Goal: Information Seeking & Learning: Understand process/instructions

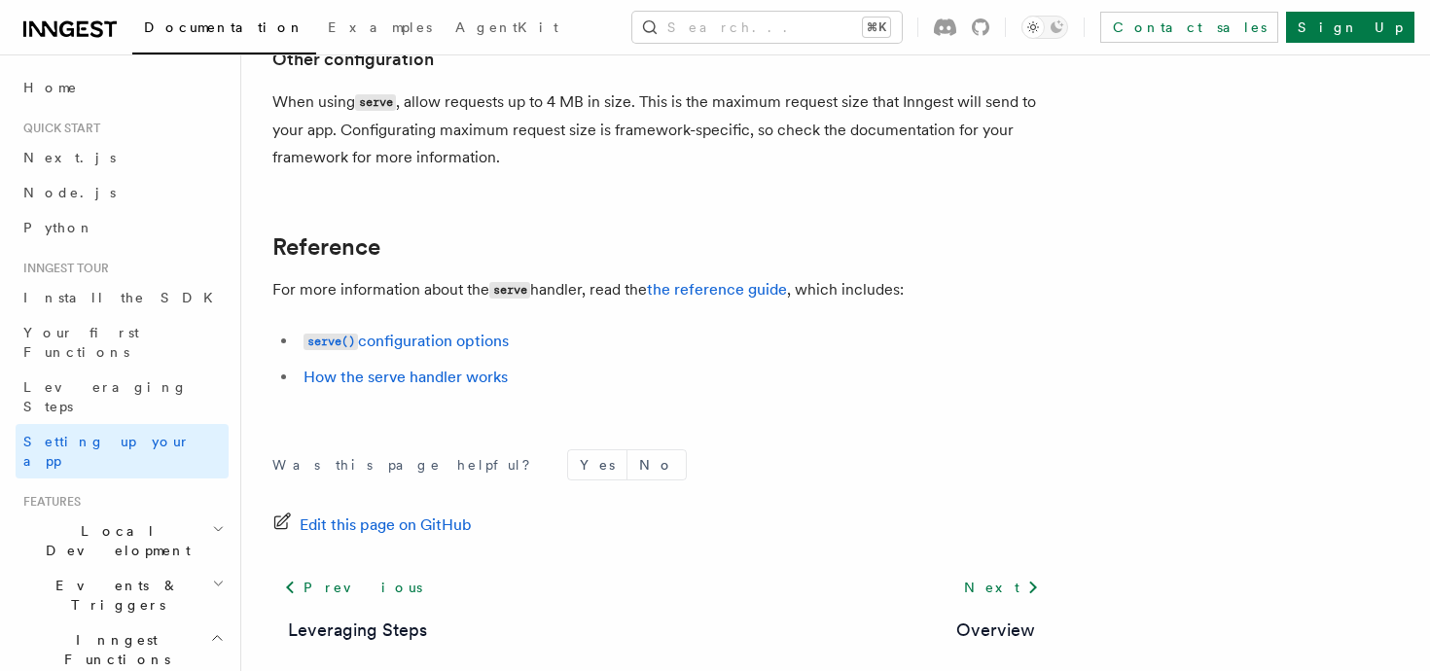
scroll to position [1650, 0]
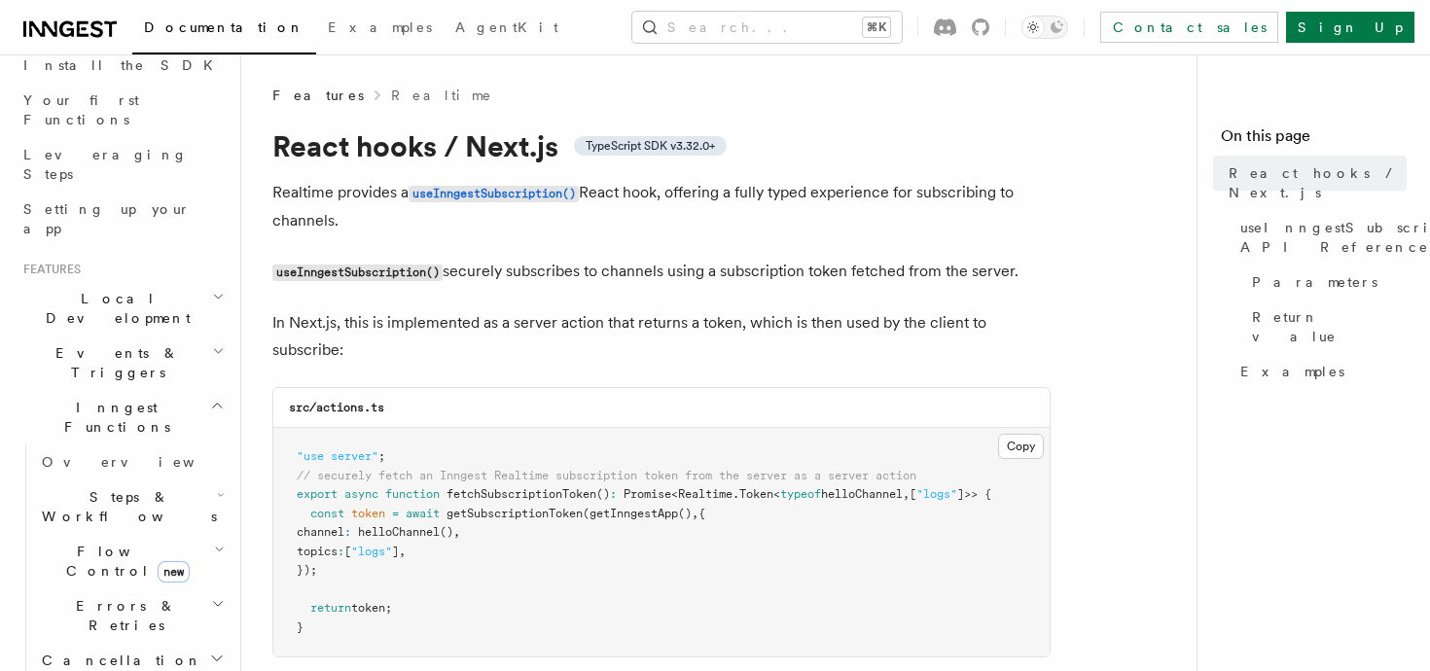
scroll to position [208, 0]
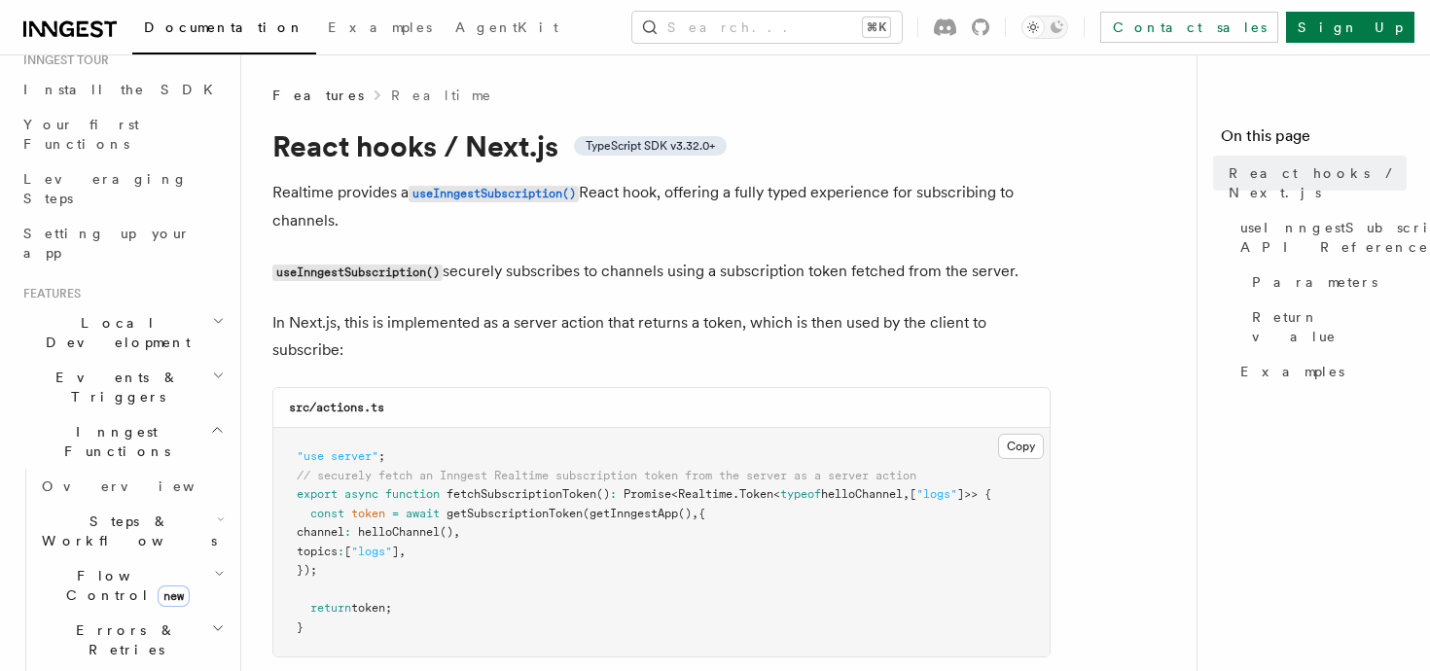
click at [105, 313] on span "Local Development" at bounding box center [114, 332] width 197 height 39
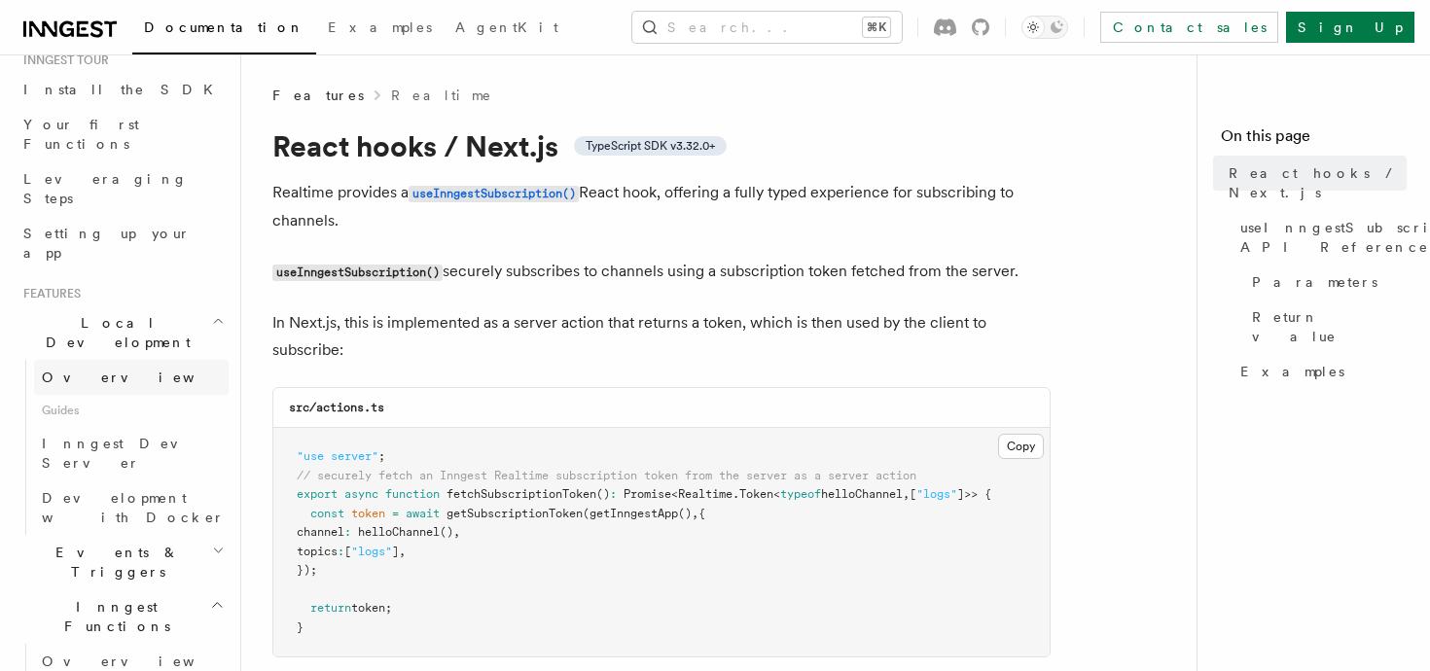
click at [98, 360] on link "Overview" at bounding box center [131, 377] width 195 height 35
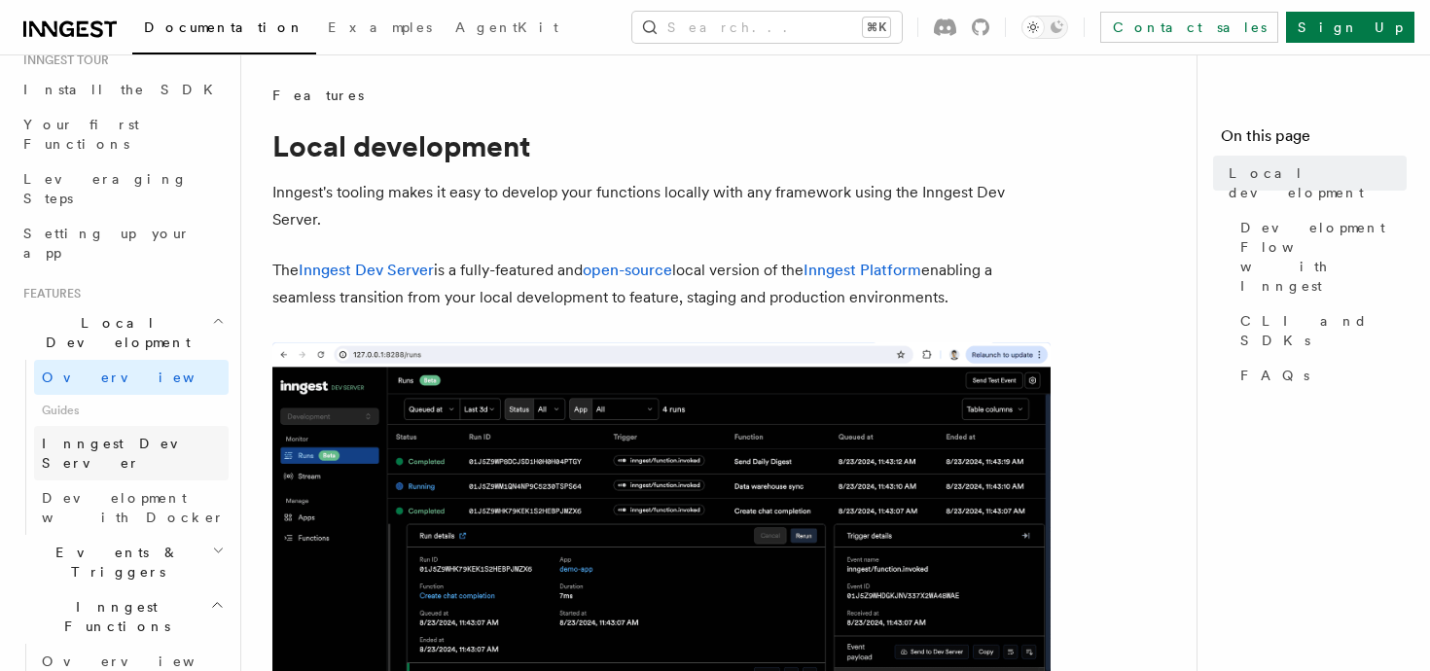
click at [156, 426] on link "Inngest Dev Server" at bounding box center [131, 453] width 195 height 54
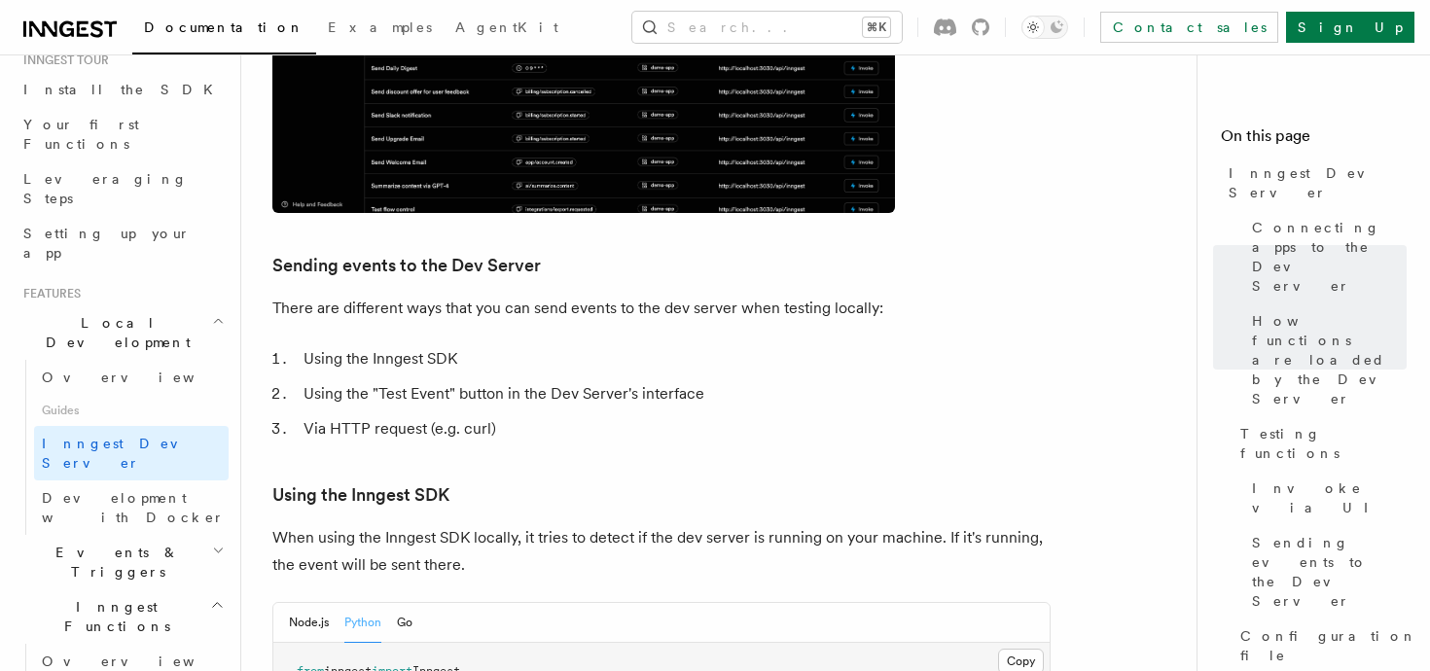
scroll to position [2965, 0]
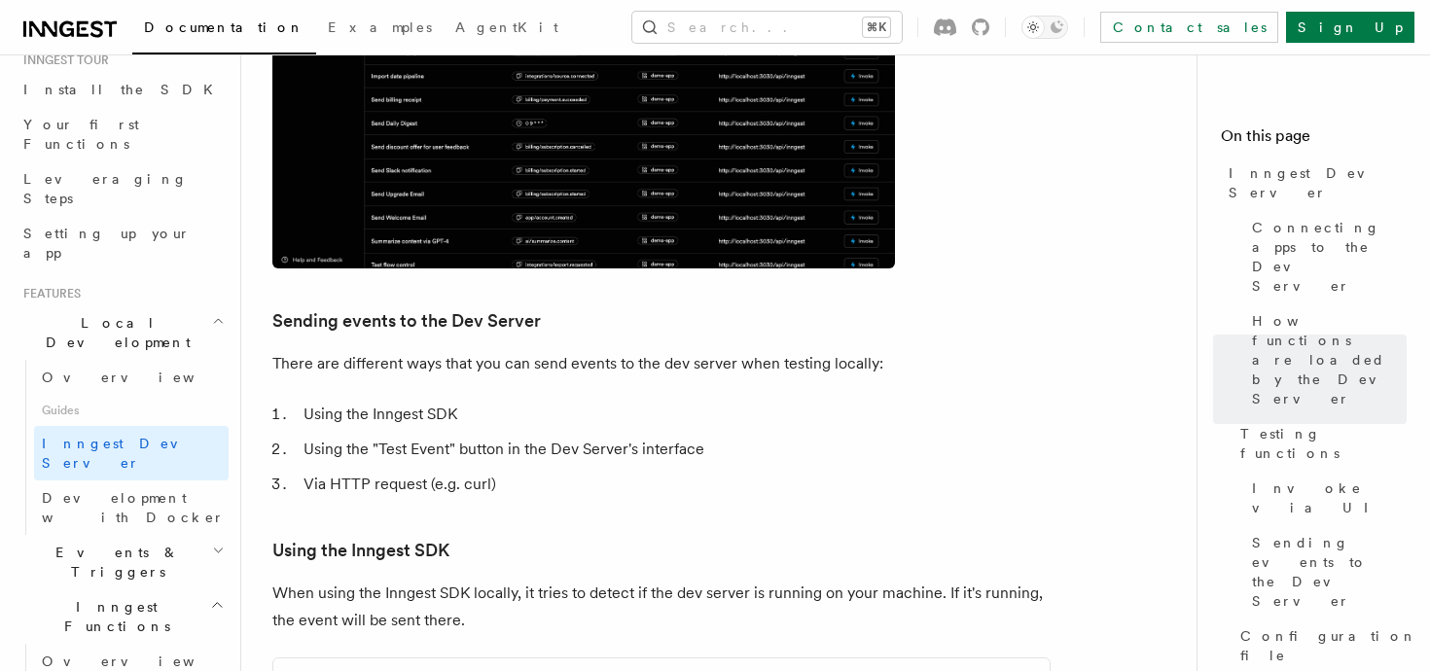
click at [580, 436] on li "Using the "Test Event" button in the Dev Server's interface" at bounding box center [674, 449] width 753 height 27
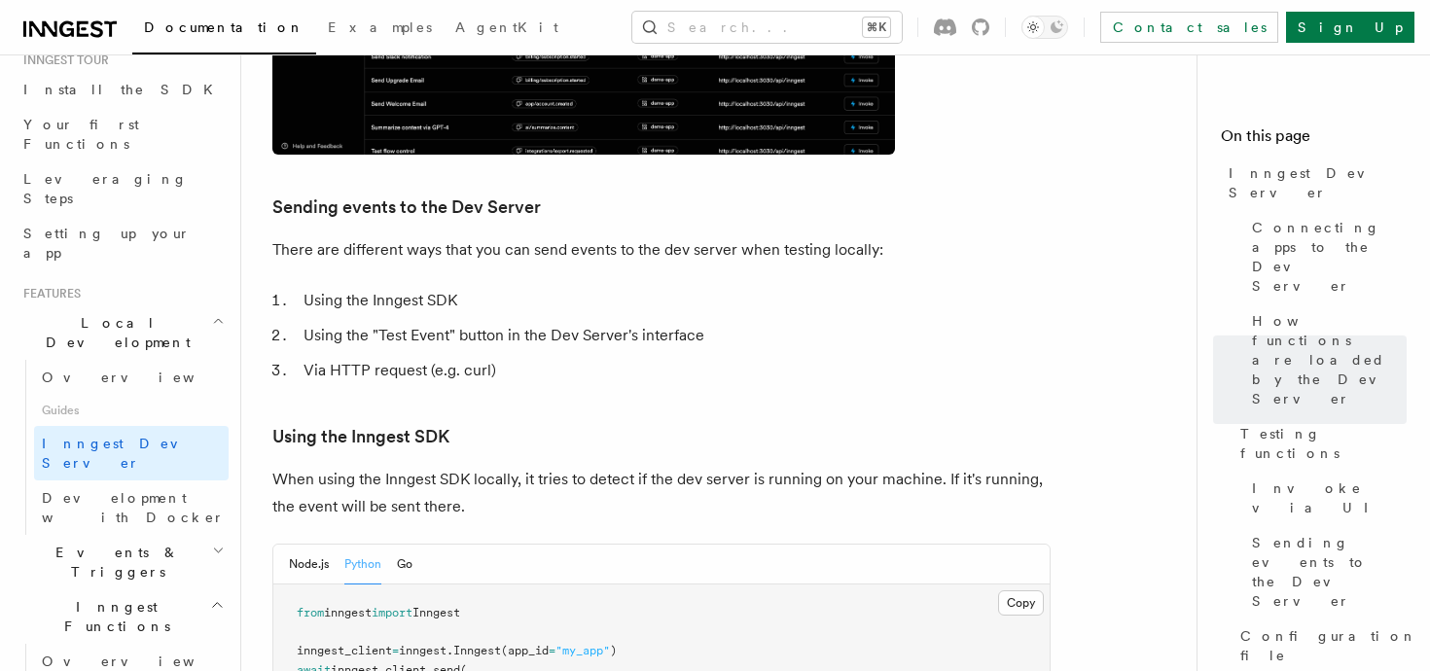
scroll to position [3375, 0]
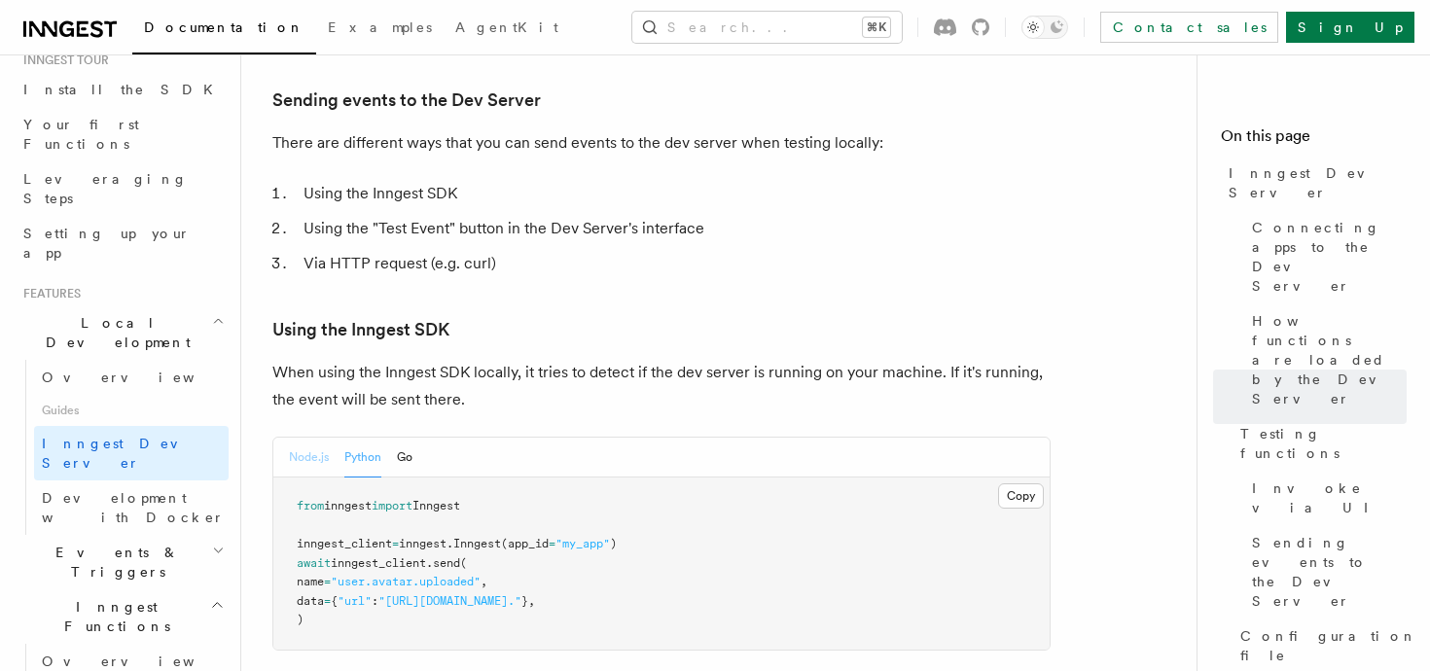
click at [306, 438] on button "Node.js" at bounding box center [309, 458] width 40 height 40
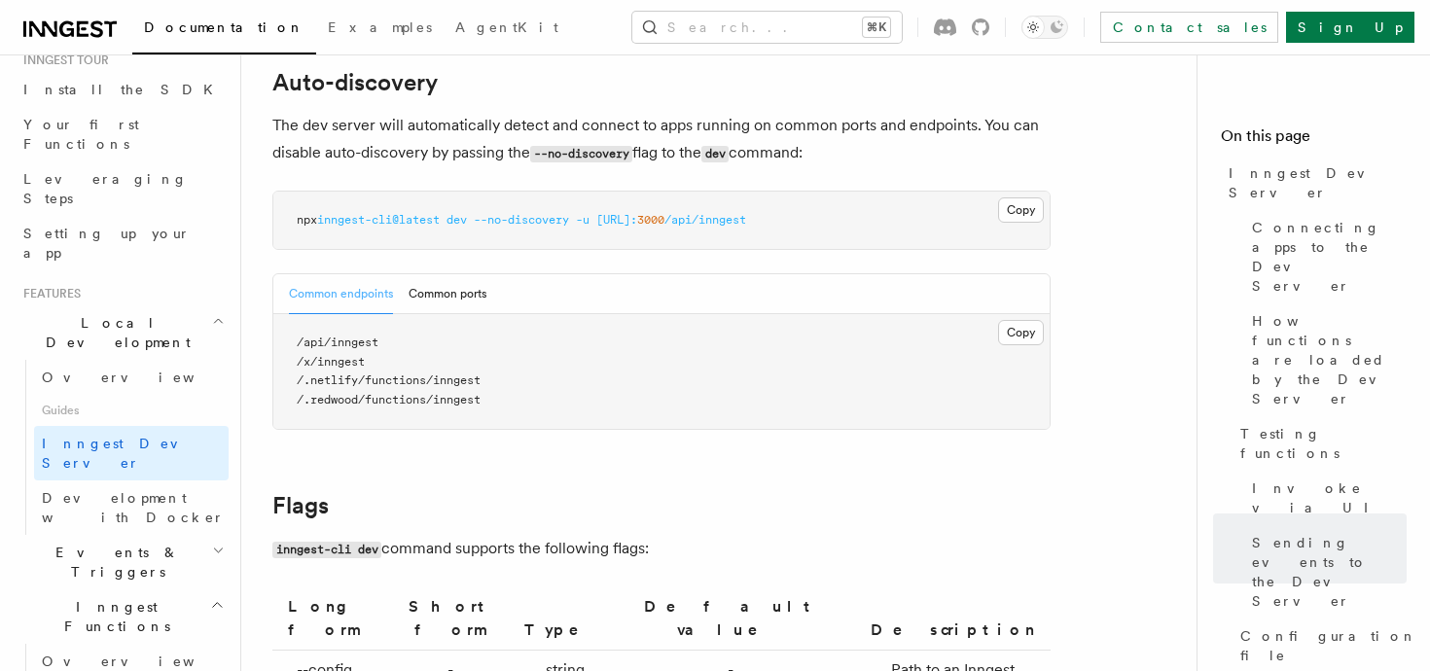
scroll to position [6710, 0]
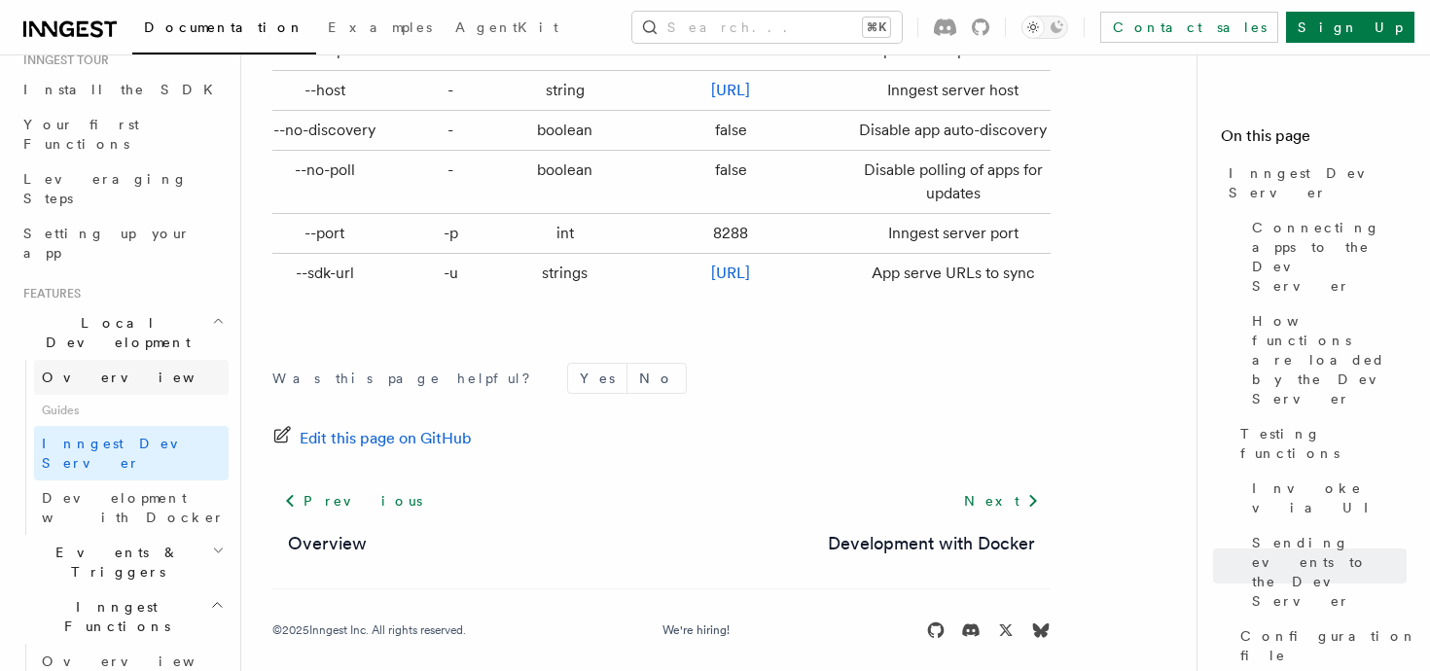
click at [137, 360] on link "Overview" at bounding box center [131, 377] width 195 height 35
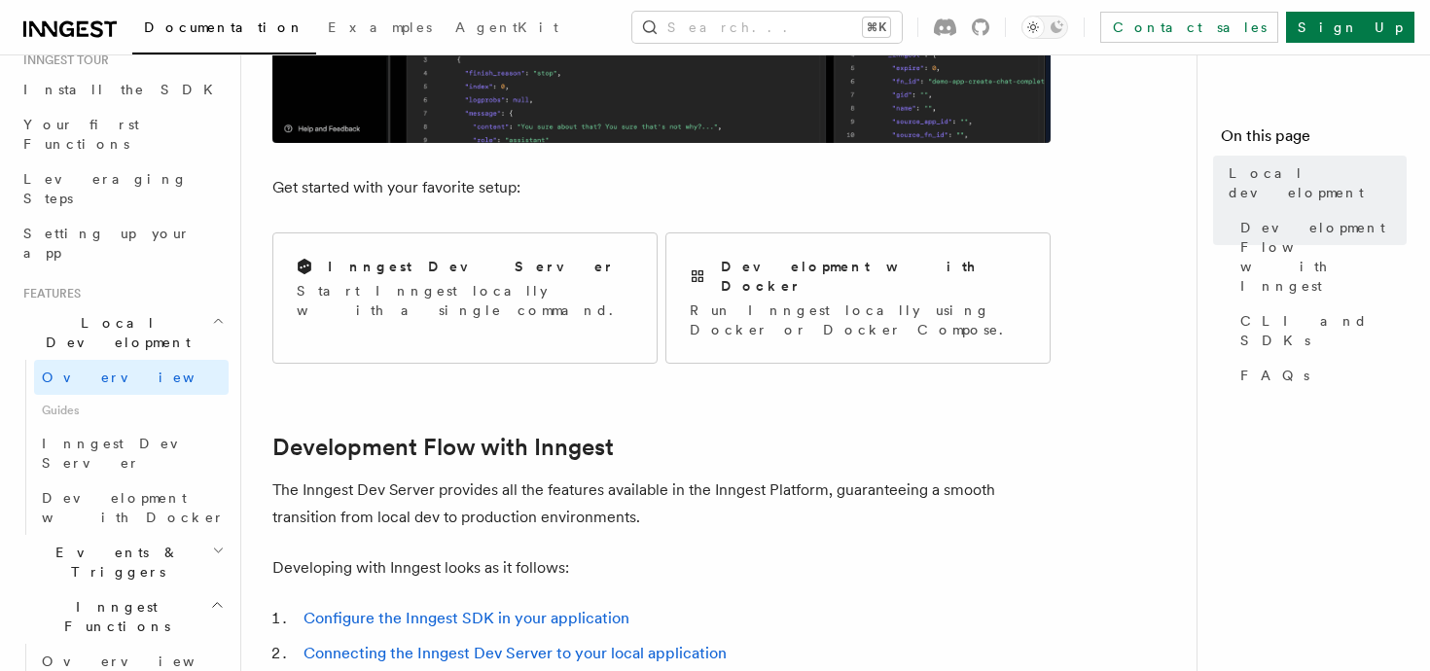
scroll to position [667, 0]
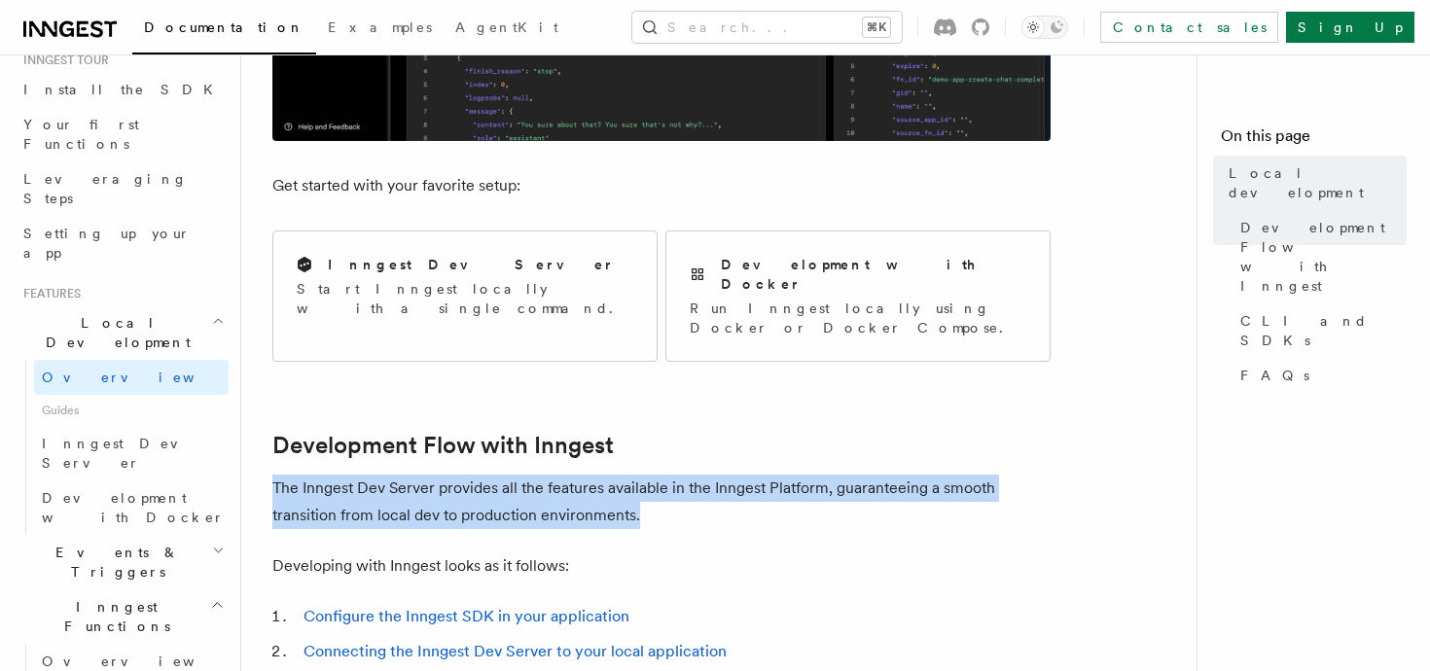
drag, startPoint x: 277, startPoint y: 448, endPoint x: 691, endPoint y: 484, distance: 415.1
click at [693, 483] on p "The Inngest Dev Server provides all the features available in the Inngest Platf…" at bounding box center [661, 502] width 778 height 54
click at [691, 484] on p "The Inngest Dev Server provides all the features available in the Inngest Platf…" at bounding box center [661, 502] width 778 height 54
drag, startPoint x: 691, startPoint y: 484, endPoint x: 272, endPoint y: 448, distance: 419.9
click at [272, 475] on p "The Inngest Dev Server provides all the features available in the Inngest Platf…" at bounding box center [661, 502] width 778 height 54
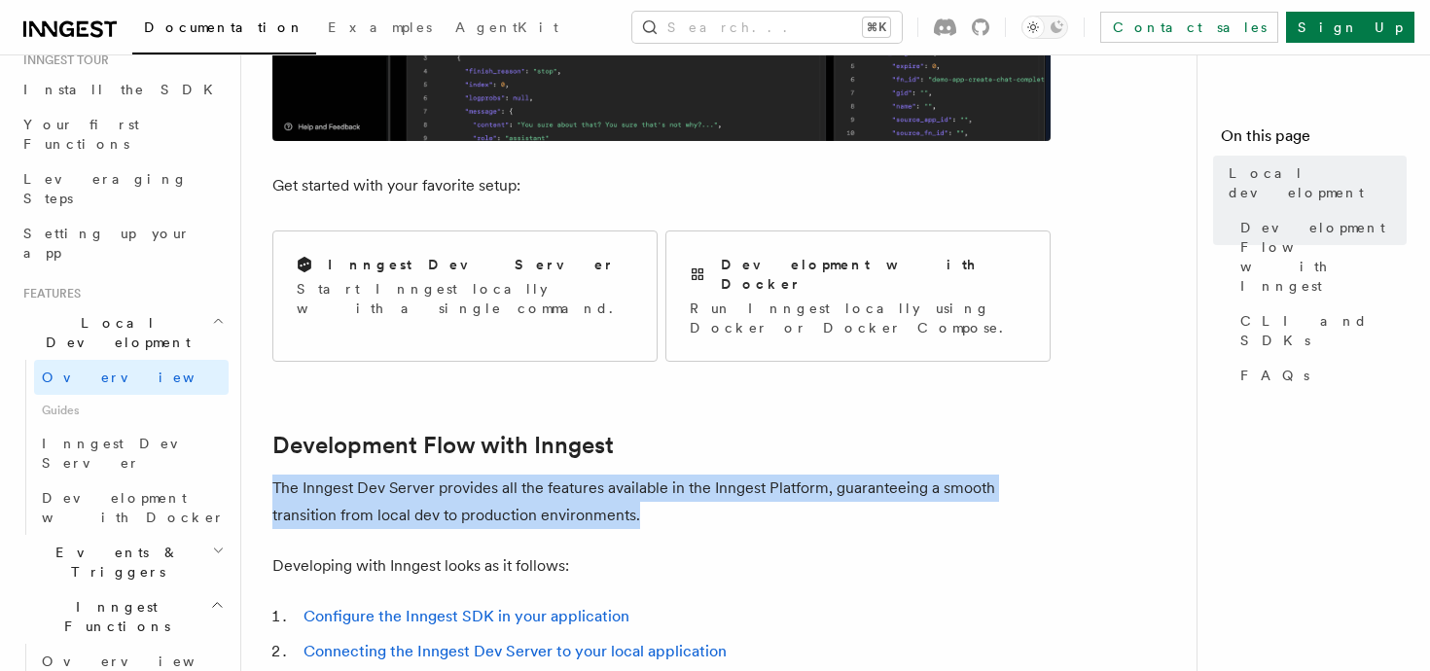
click at [272, 475] on p "The Inngest Dev Server provides all the features available in the Inngest Platf…" at bounding box center [661, 502] width 778 height 54
drag, startPoint x: 272, startPoint y: 448, endPoint x: 699, endPoint y: 500, distance: 429.4
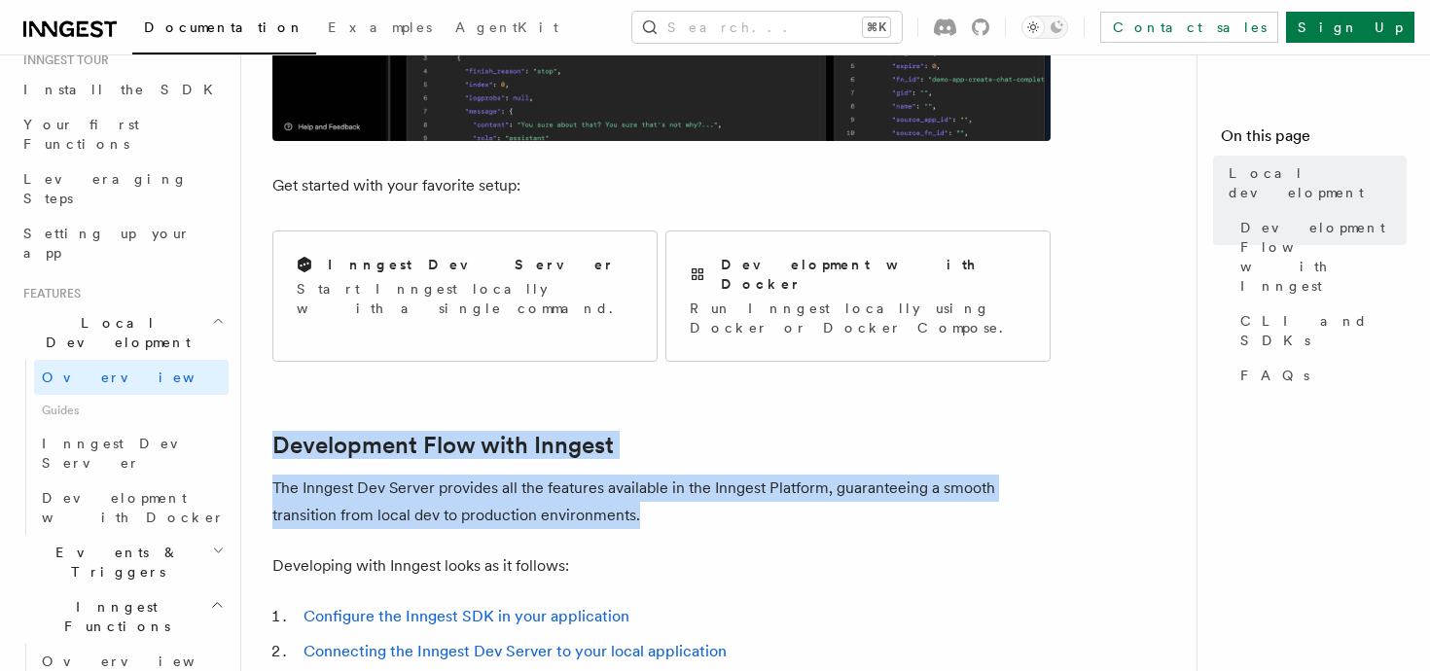
drag, startPoint x: 329, startPoint y: 382, endPoint x: 732, endPoint y: 473, distance: 412.8
click at [732, 475] on p "The Inngest Dev Server provides all the features available in the Inngest Platf…" at bounding box center [661, 502] width 778 height 54
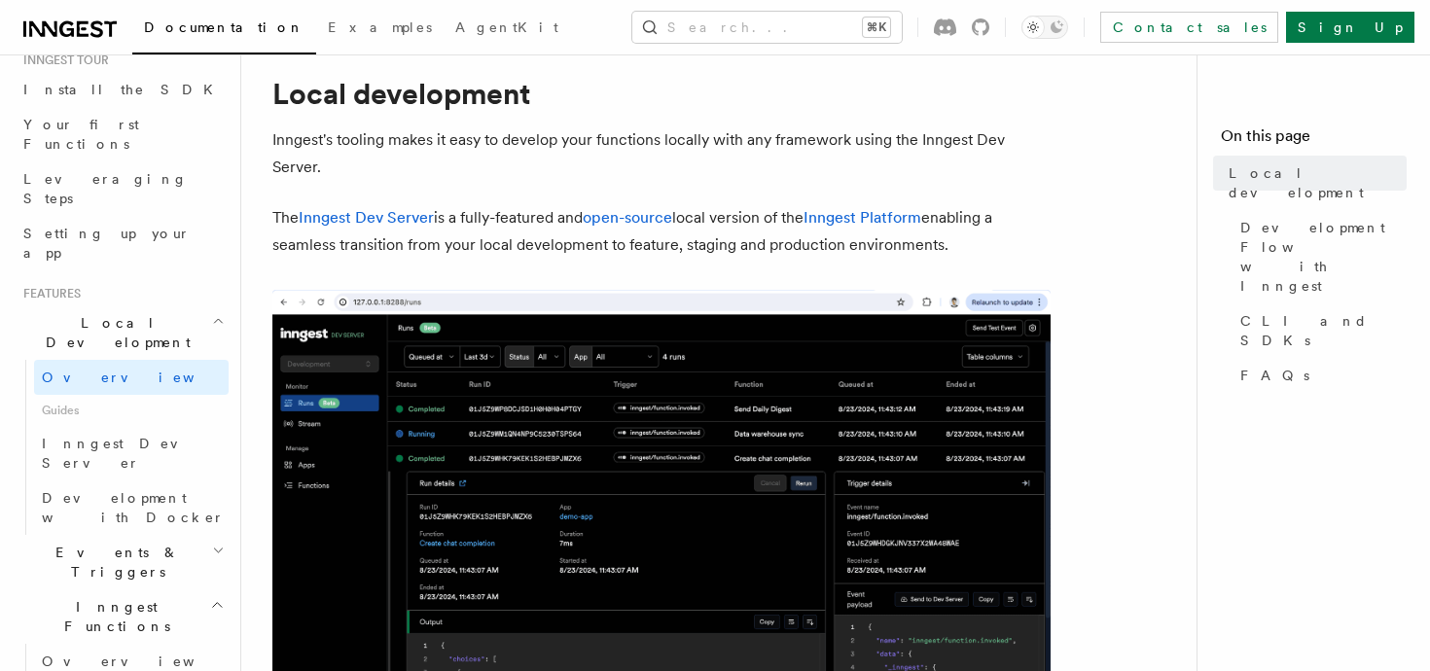
scroll to position [0, 0]
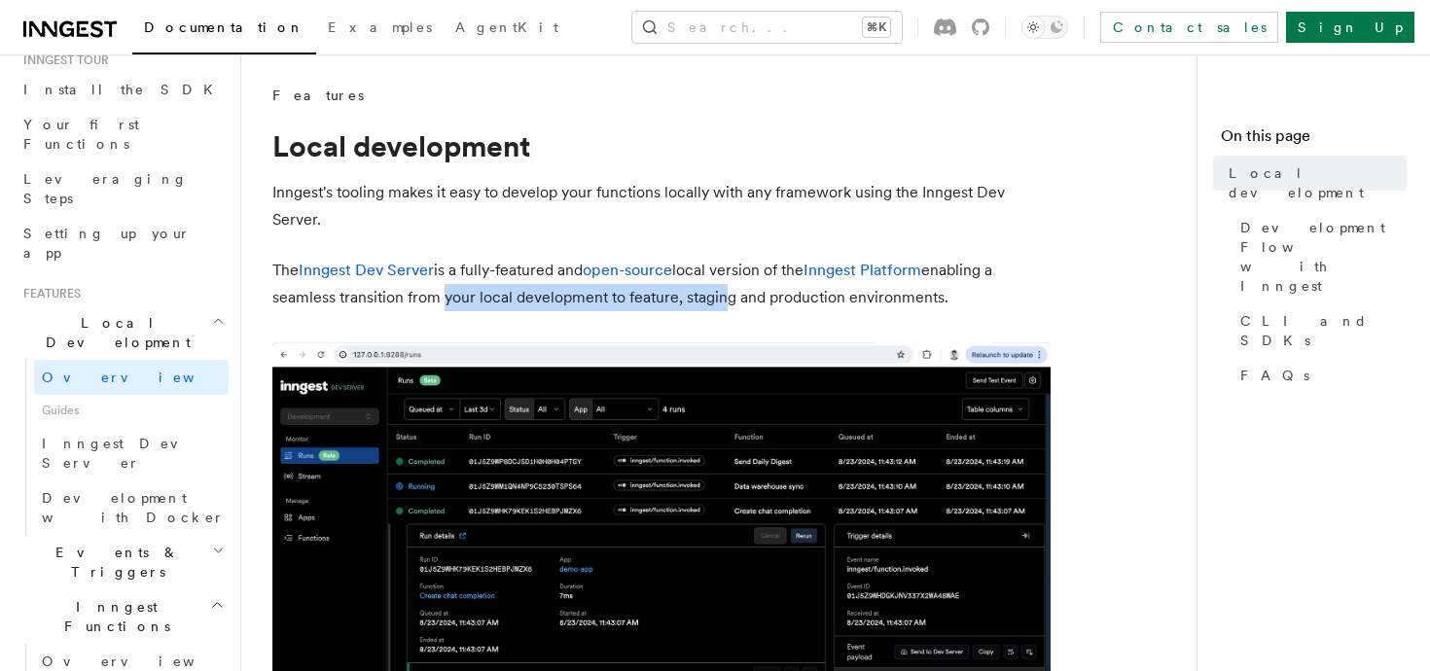
drag, startPoint x: 443, startPoint y: 302, endPoint x: 729, endPoint y: 302, distance: 286.0
click at [726, 302] on p "The Inngest Dev Server is a fully-featured and open-source local version of the…" at bounding box center [661, 284] width 778 height 54
click at [729, 302] on p "The Inngest Dev Server is a fully-featured and open-source local version of the…" at bounding box center [661, 284] width 778 height 54
click at [101, 395] on span "Guides" at bounding box center [131, 410] width 195 height 31
click at [113, 436] on span "Inngest Dev Server" at bounding box center [125, 453] width 166 height 35
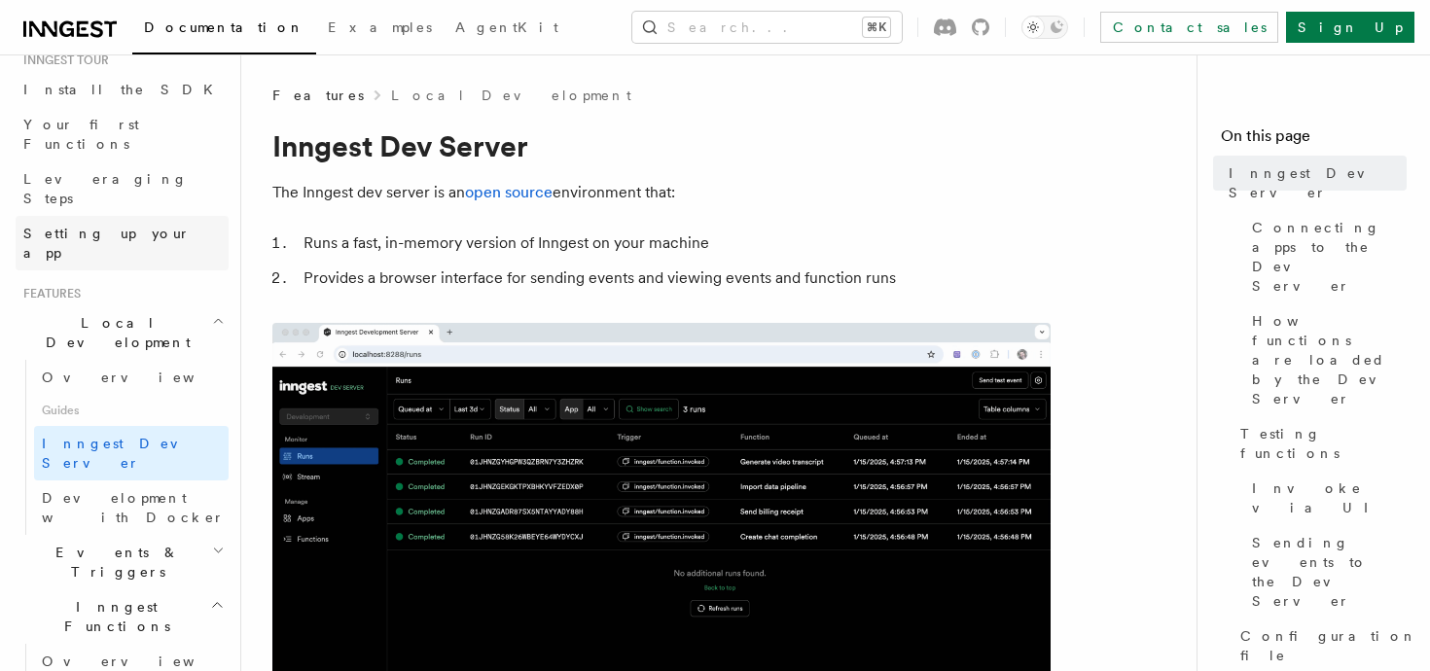
click at [117, 226] on span "Setting up your app" at bounding box center [106, 243] width 167 height 35
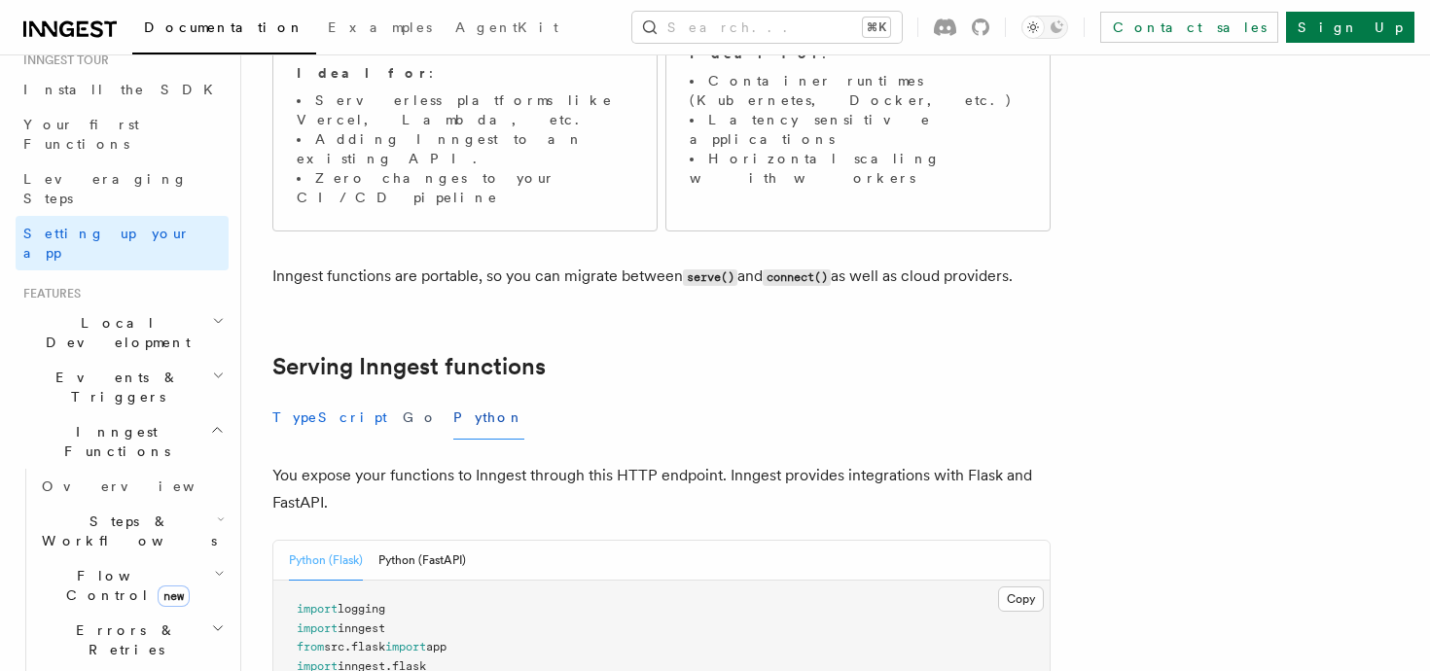
click at [299, 396] on button "TypeScript" at bounding box center [329, 418] width 115 height 44
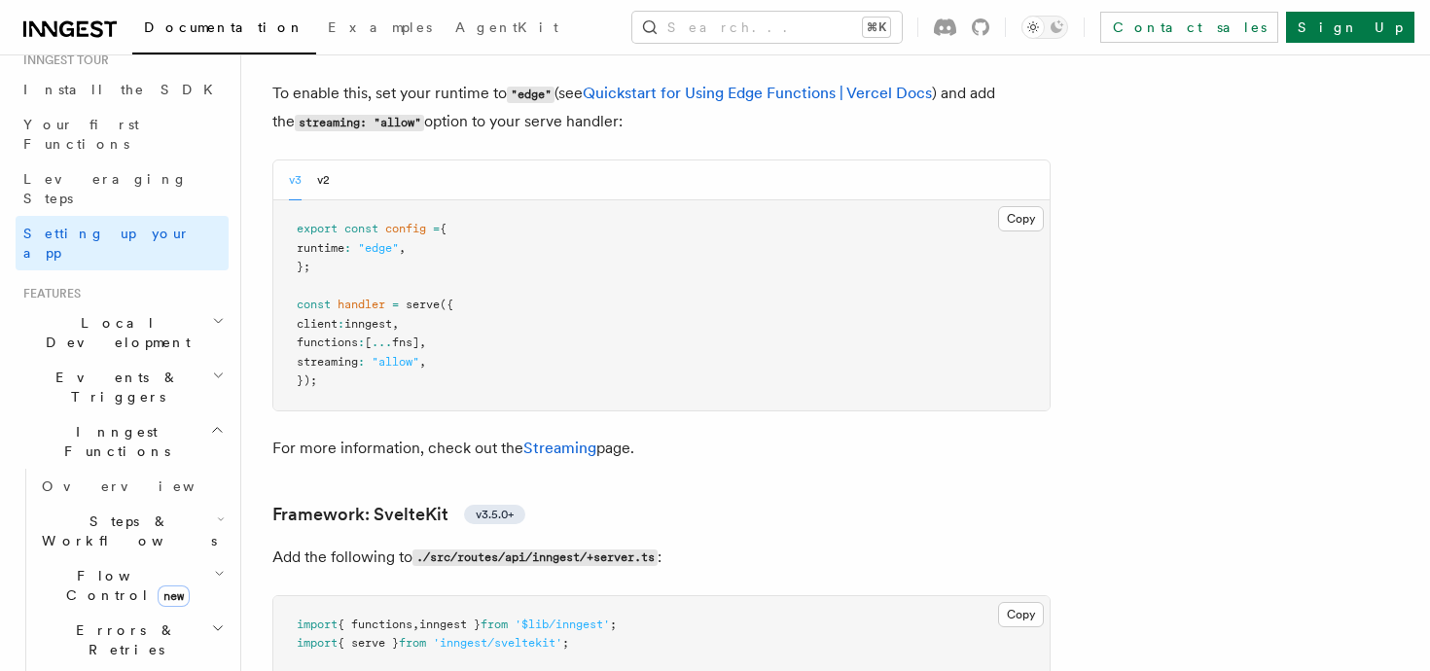
scroll to position [16296, 0]
